Goal: Find specific page/section: Find specific page/section

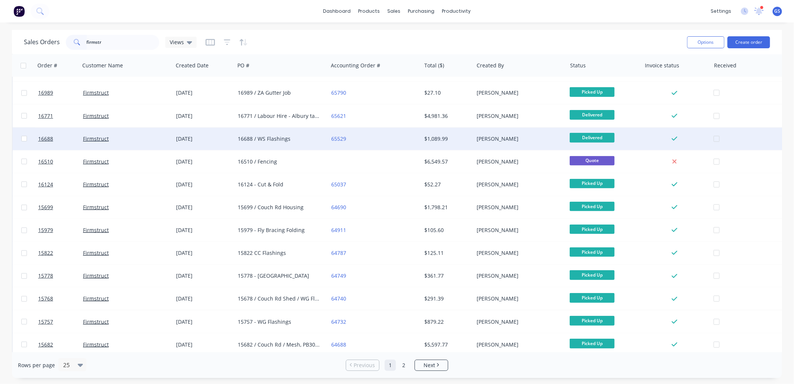
scroll to position [300, 0]
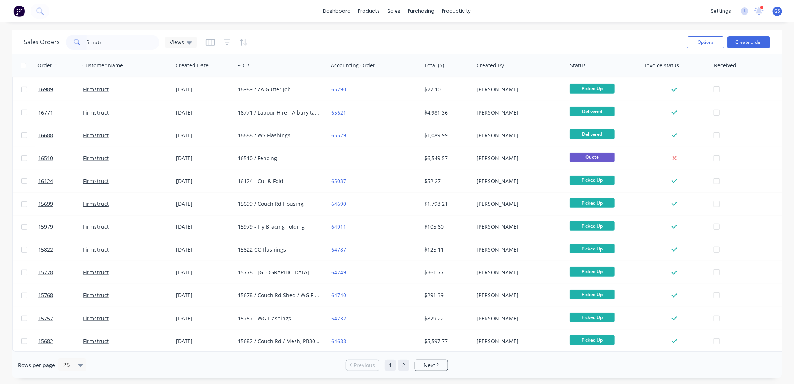
type input "firmstr"
click at [403, 364] on link "2" at bounding box center [403, 364] width 11 height 11
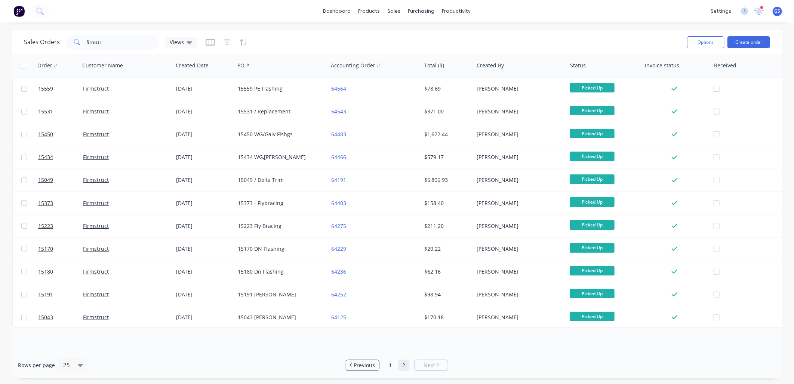
scroll to position [0, 0]
click at [391, 362] on link "1" at bounding box center [390, 364] width 11 height 11
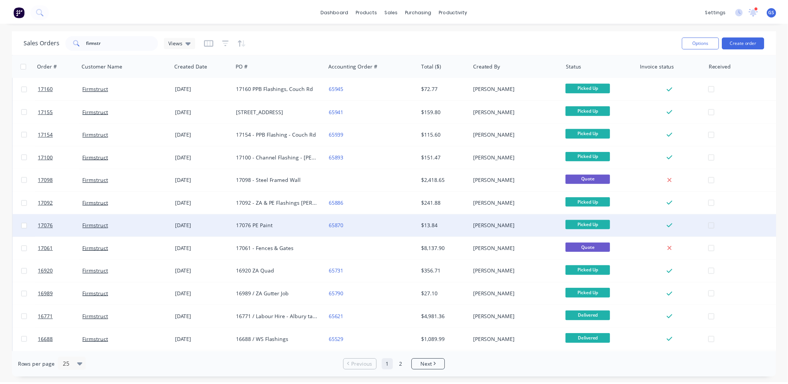
scroll to position [50, 0]
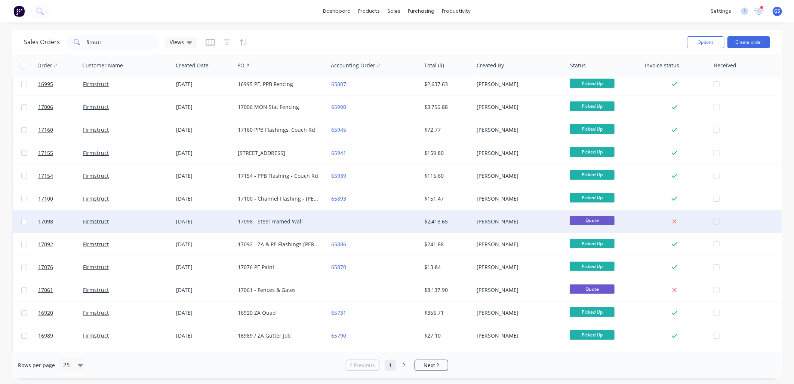
click at [282, 216] on div "17098 - Steel Framed Wall" at bounding box center [281, 221] width 93 height 22
